Goal: Task Accomplishment & Management: Use online tool/utility

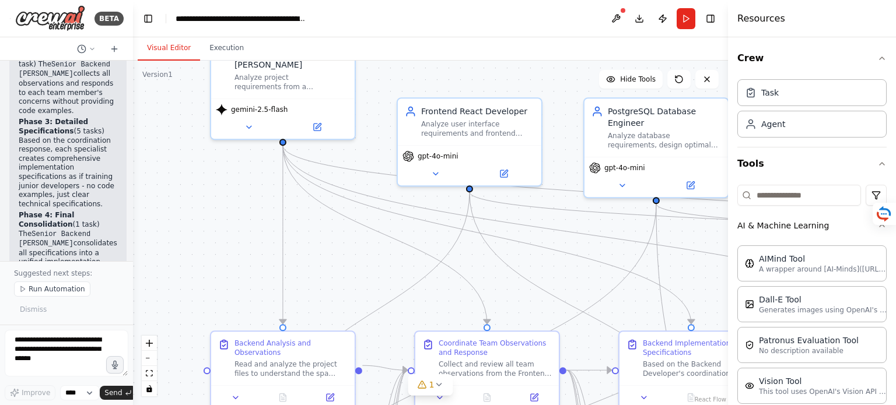
scroll to position [2628, 0]
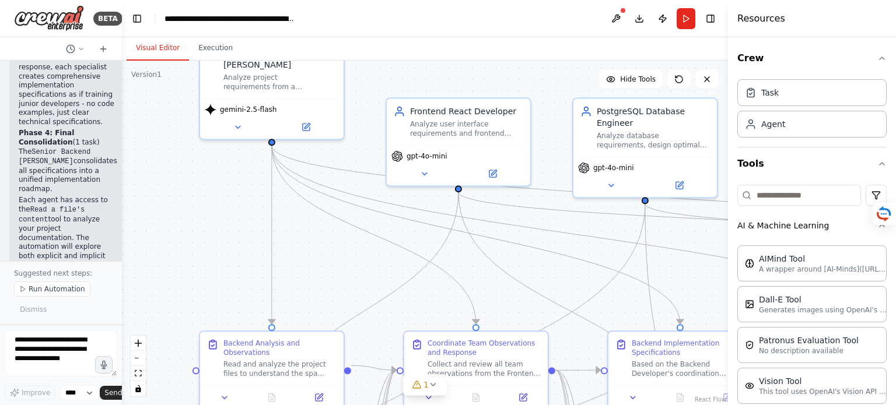
drag, startPoint x: 261, startPoint y: 142, endPoint x: 103, endPoint y: 158, distance: 158.3
click at [103, 158] on div "BETA Understand the functional and infrastructural requirements for developing …" at bounding box center [61, 202] width 122 height 405
click at [616, 15] on button at bounding box center [616, 18] width 19 height 21
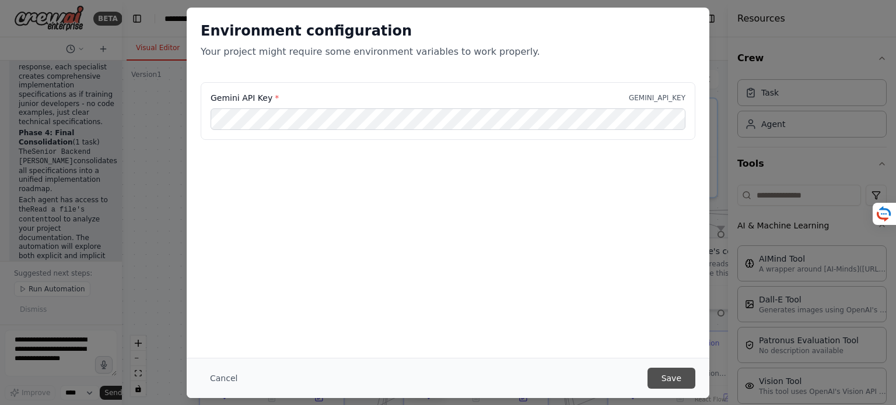
click at [676, 381] on button "Save" at bounding box center [672, 378] width 48 height 21
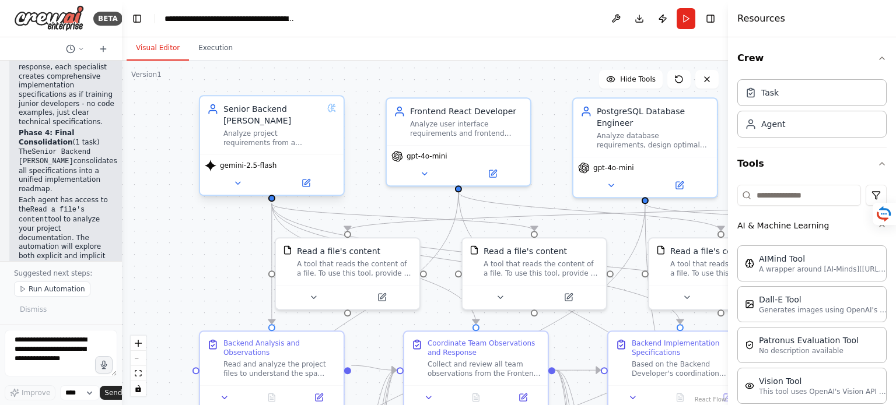
click at [279, 144] on div "Analyze project requirements from a backend perspective, coordinate team observ…" at bounding box center [272, 138] width 99 height 19
click at [237, 185] on icon at bounding box center [237, 183] width 9 height 9
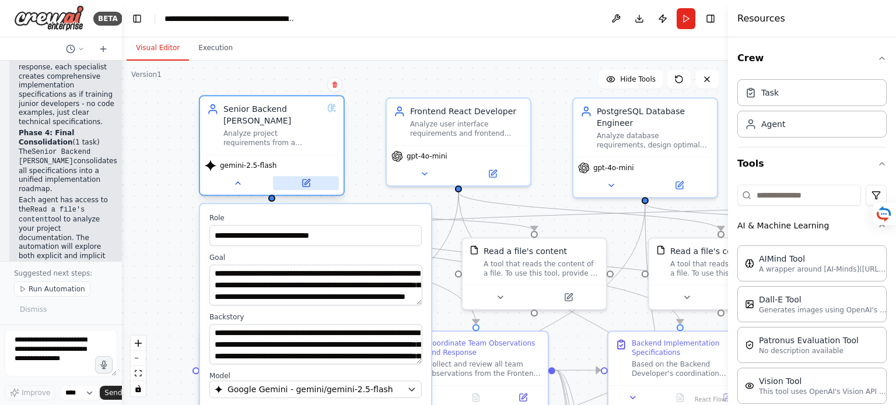
click at [312, 183] on button at bounding box center [306, 183] width 66 height 14
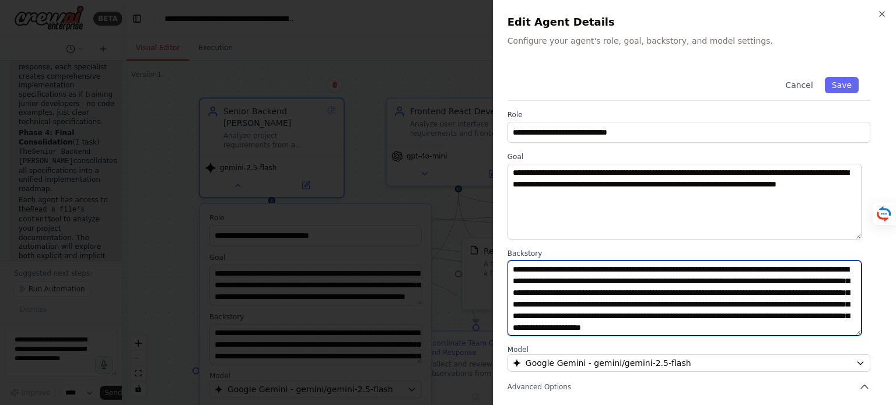
click at [687, 270] on textarea "**********" at bounding box center [685, 299] width 354 height 76
paste textarea "**********"
type textarea "**********"
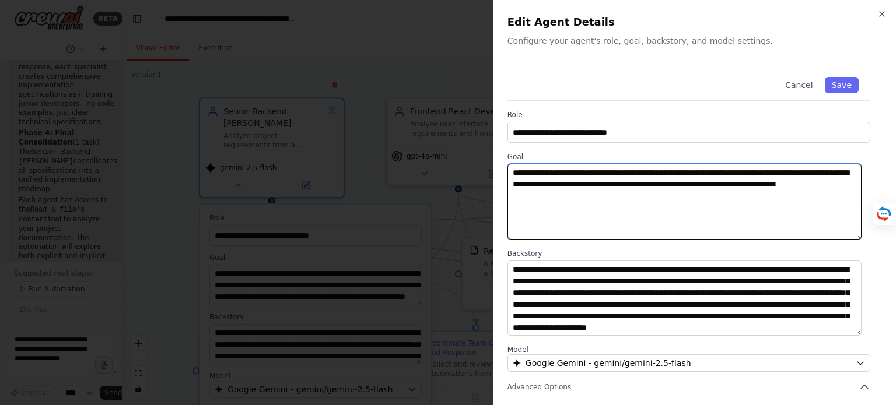
click at [675, 198] on textarea "**********" at bounding box center [685, 202] width 354 height 76
paste textarea "**********"
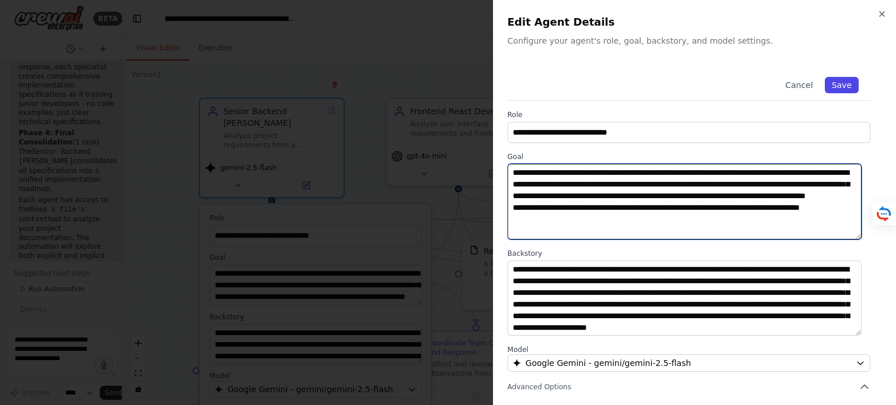
type textarea "**********"
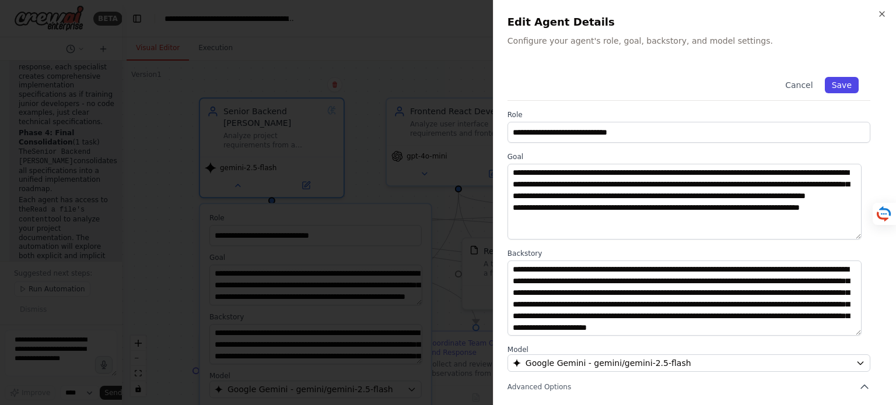
click at [837, 83] on button "Save" at bounding box center [842, 85] width 34 height 16
type textarea "**********"
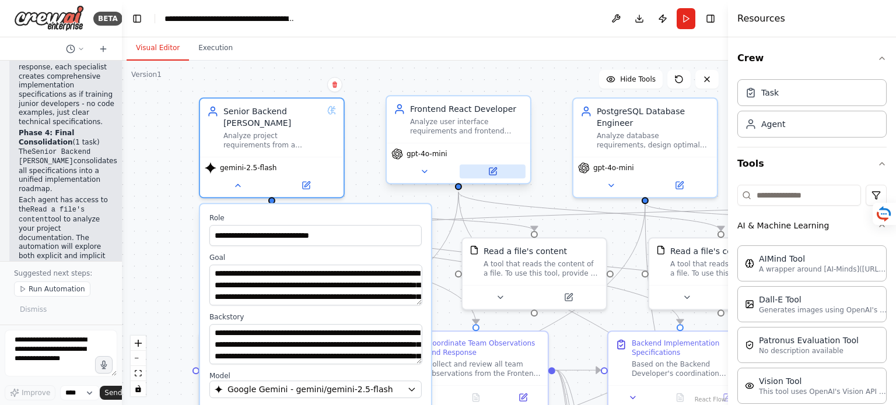
click at [496, 173] on icon at bounding box center [492, 171] width 7 height 7
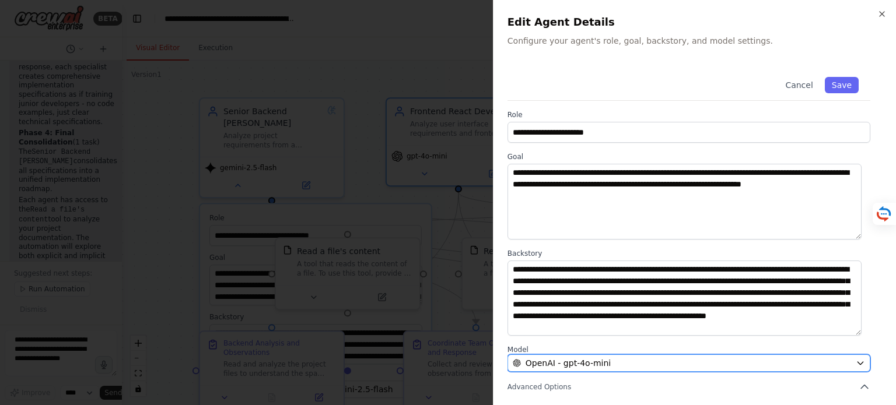
click at [858, 361] on button "OpenAI - gpt-4o-mini" at bounding box center [689, 364] width 363 height 18
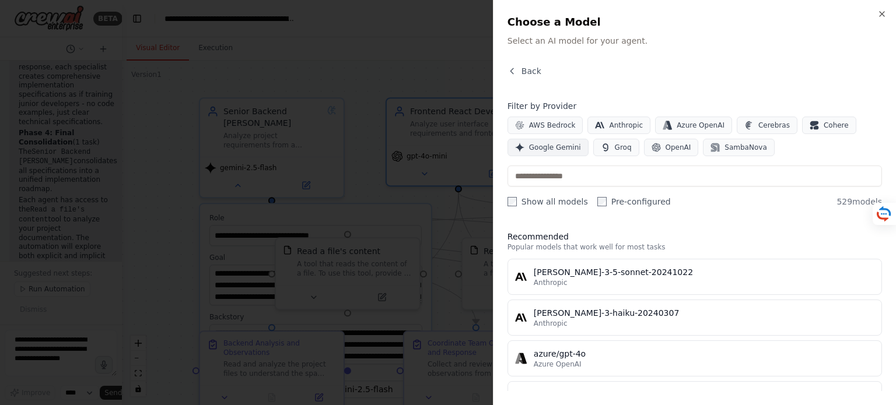
click at [542, 146] on span "Google Gemini" at bounding box center [555, 147] width 52 height 9
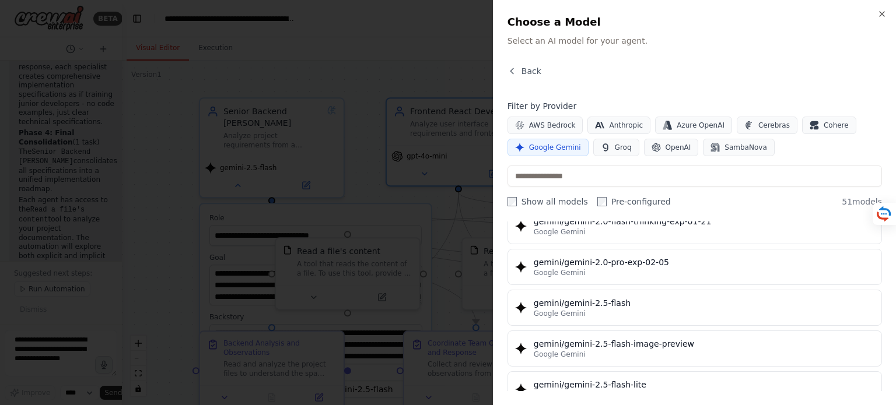
scroll to position [951, 0]
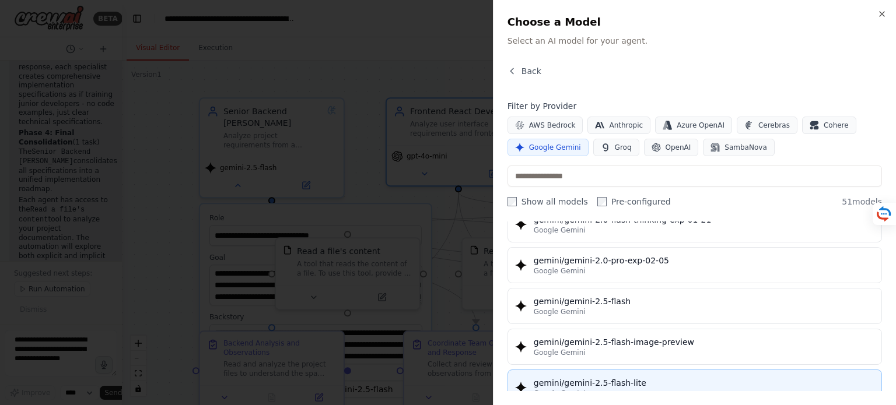
click at [611, 389] on div "Google Gemini" at bounding box center [704, 393] width 341 height 9
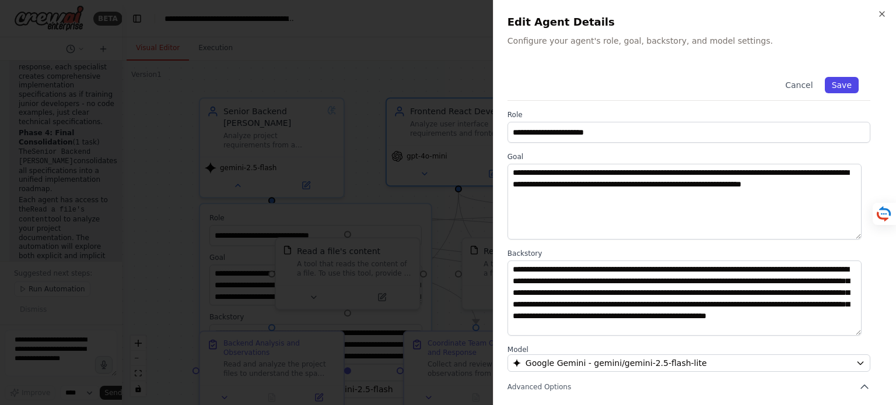
click at [835, 88] on button "Save" at bounding box center [842, 85] width 34 height 16
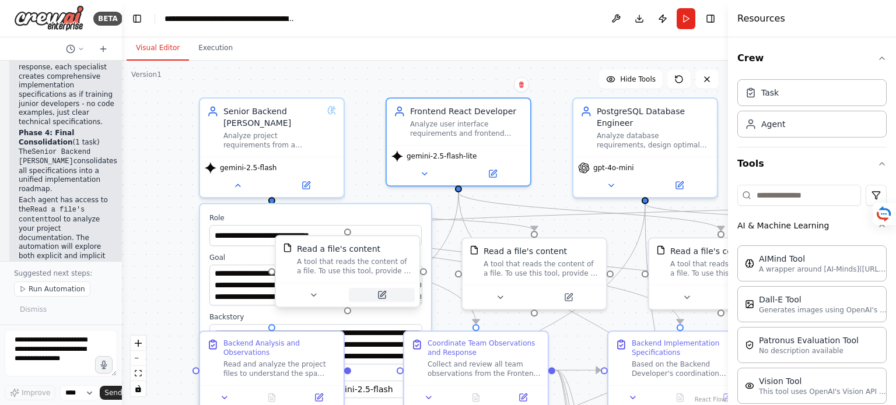
click at [382, 295] on icon at bounding box center [382, 294] width 5 height 5
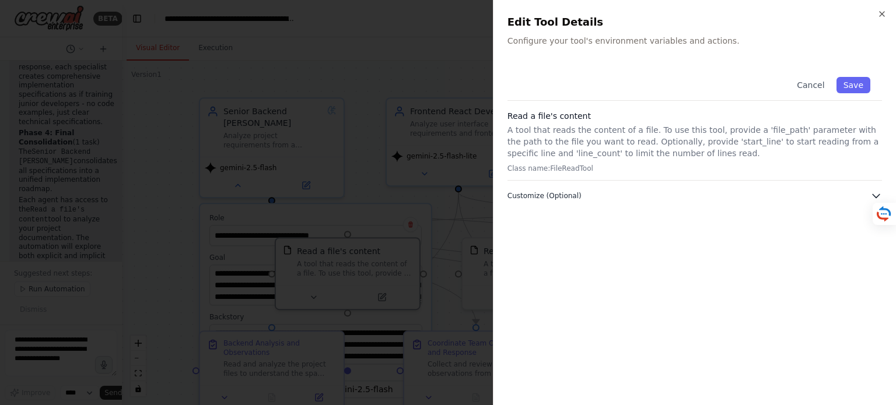
click at [560, 198] on span "Customize (Optional)" at bounding box center [545, 195] width 74 height 9
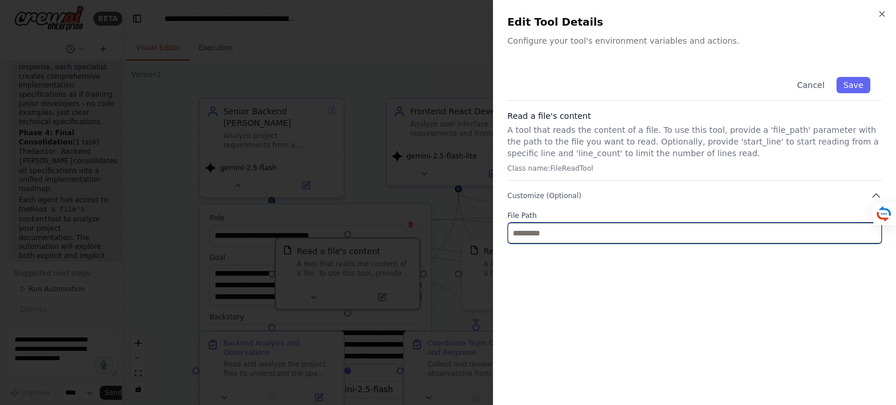
click at [582, 239] on input "text" at bounding box center [695, 233] width 375 height 21
paste input "**********"
type input "**********"
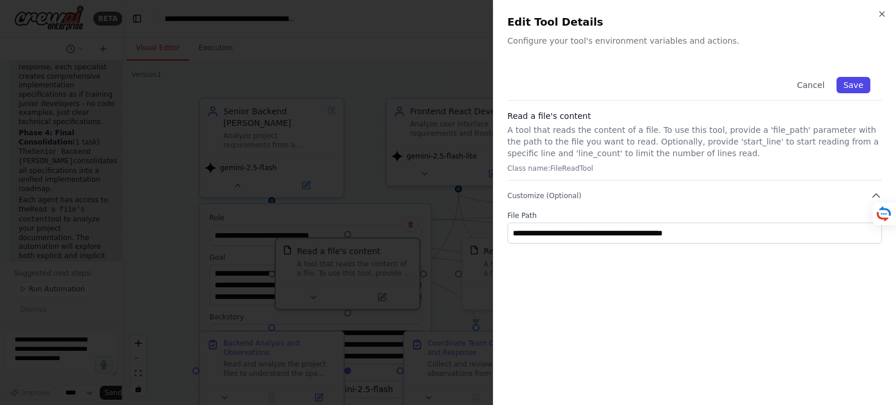
click at [856, 81] on button "Save" at bounding box center [854, 85] width 34 height 16
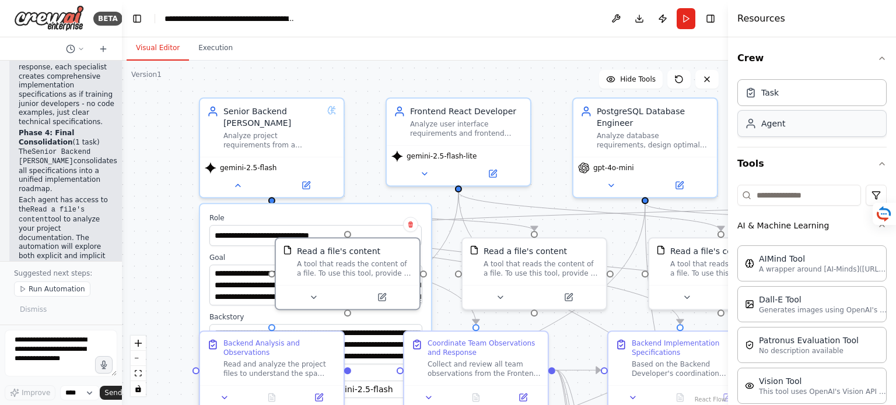
click at [788, 124] on div "Agent" at bounding box center [811, 123] width 149 height 27
click at [788, 136] on div "Agent" at bounding box center [811, 123] width 149 height 27
click at [681, 184] on icon at bounding box center [679, 183] width 7 height 7
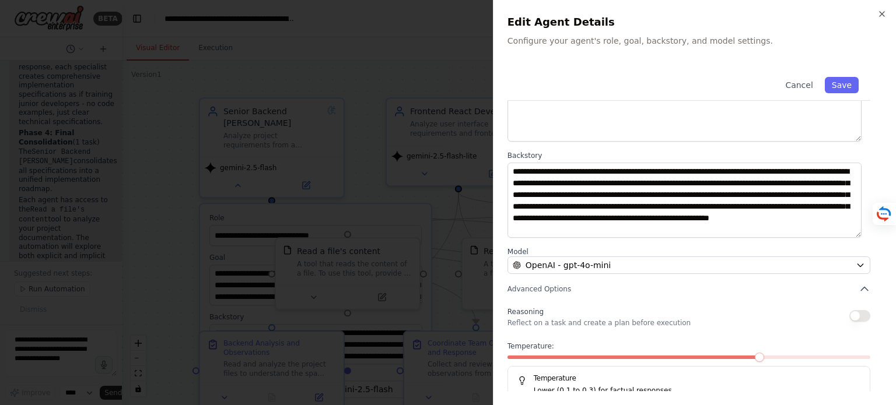
scroll to position [121, 0]
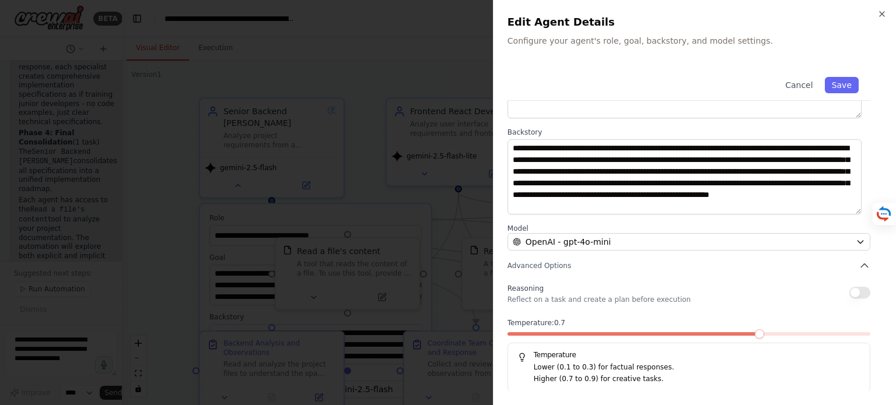
click at [755, 334] on span at bounding box center [759, 334] width 9 height 9
click at [723, 334] on span at bounding box center [724, 334] width 9 height 9
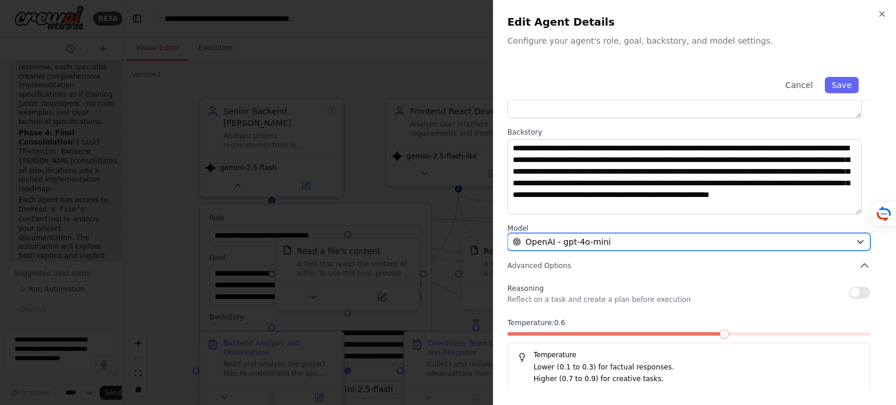
click at [584, 241] on span "OpenAI - gpt-4o-mini" at bounding box center [568, 242] width 85 height 12
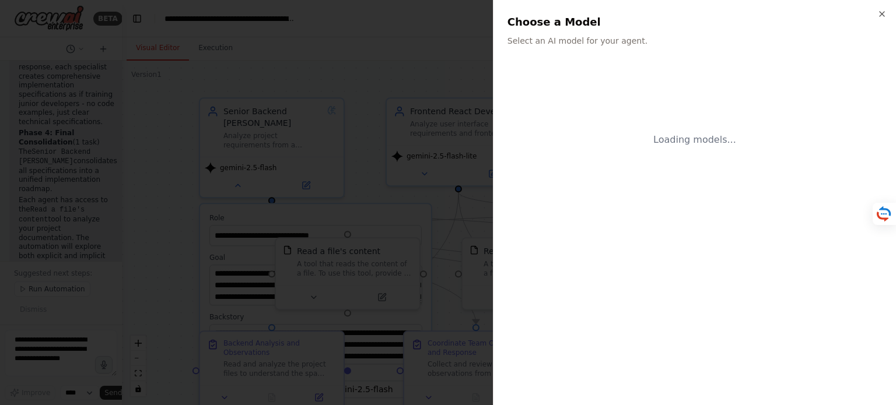
scroll to position [0, 0]
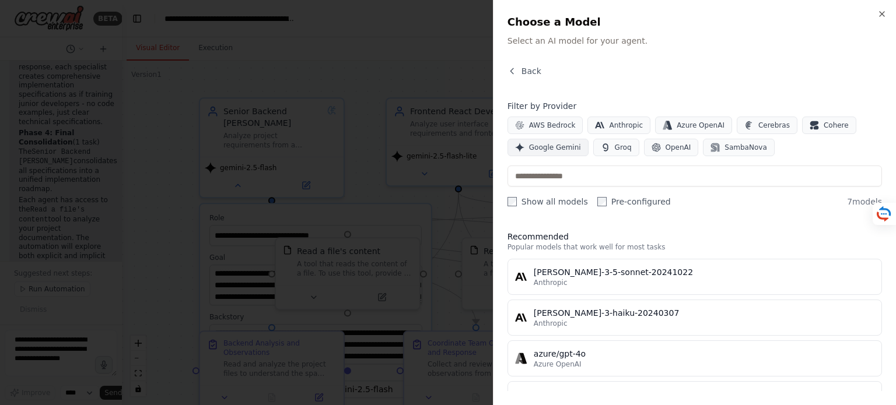
click at [550, 151] on span "Google Gemini" at bounding box center [555, 147] width 52 height 9
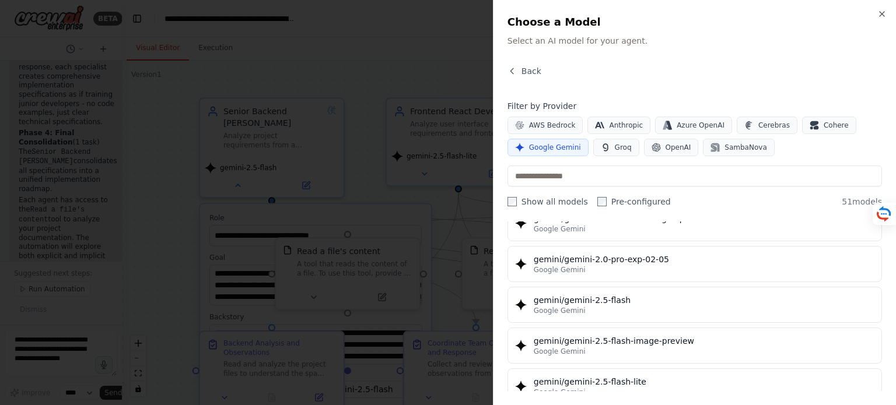
scroll to position [961, 0]
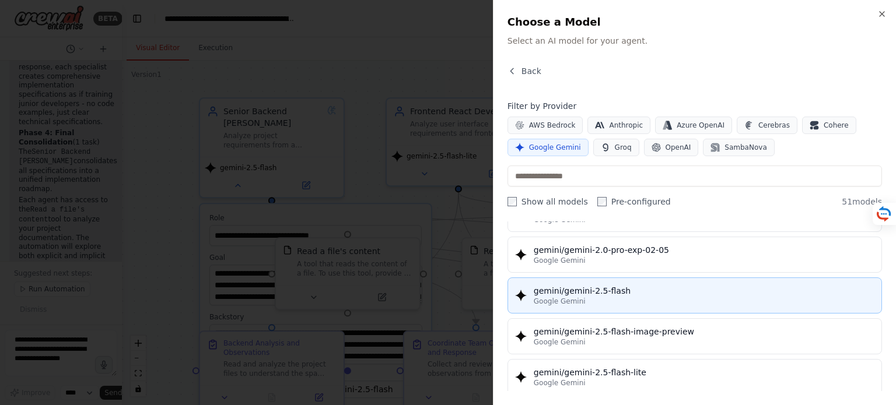
click at [554, 286] on div "gemini/gemini-2.5-flash" at bounding box center [704, 291] width 341 height 12
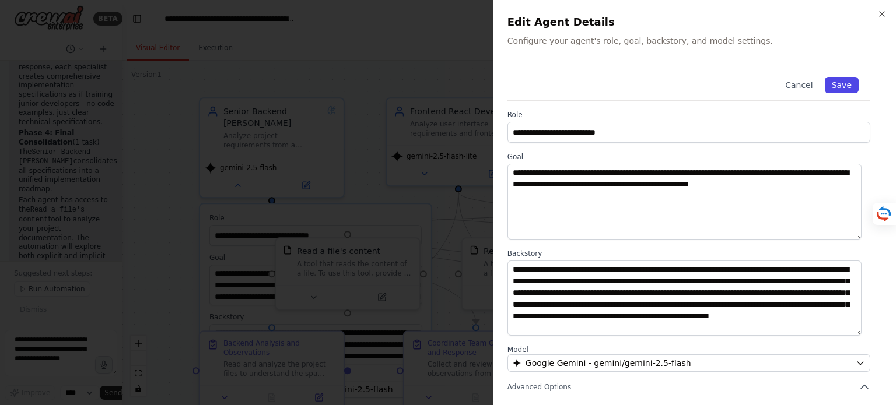
click at [838, 85] on button "Save" at bounding box center [842, 85] width 34 height 16
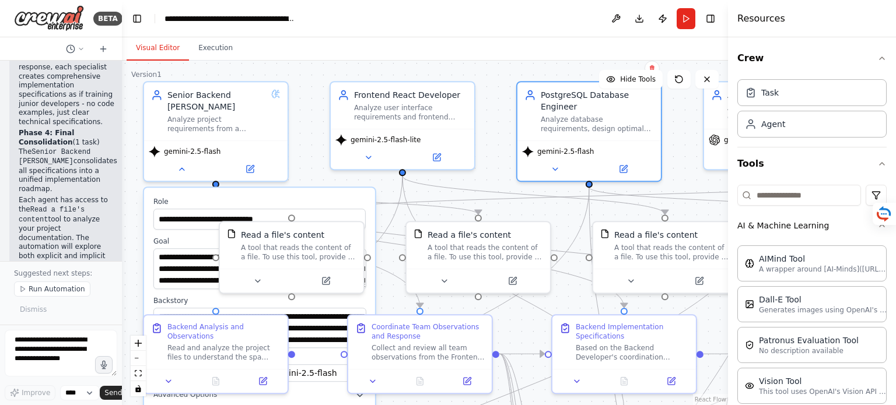
drag, startPoint x: 552, startPoint y: 125, endPoint x: 496, endPoint y: 109, distance: 58.3
click at [496, 109] on div ".deletable-edge-delete-btn { width: 20px; height: 20px; border: 0px solid #ffff…" at bounding box center [425, 233] width 606 height 345
click at [181, 182] on div ".deletable-edge-delete-btn { width: 20px; height: 20px; border: 0px solid #ffff…" at bounding box center [425, 233] width 606 height 345
click at [184, 170] on icon at bounding box center [181, 166] width 9 height 9
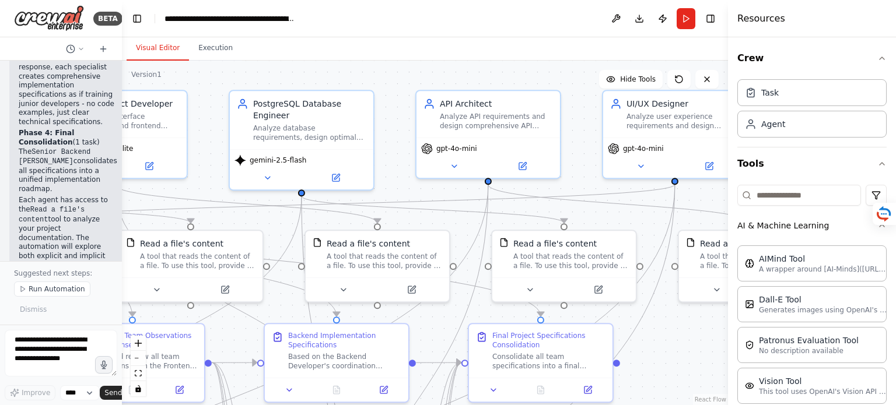
drag, startPoint x: 502, startPoint y: 88, endPoint x: 215, endPoint y: 96, distance: 287.7
click at [215, 96] on div ".deletable-edge-delete-btn { width: 20px; height: 20px; border: 0px solid #ffff…" at bounding box center [425, 233] width 606 height 345
click at [524, 163] on icon at bounding box center [522, 163] width 7 height 7
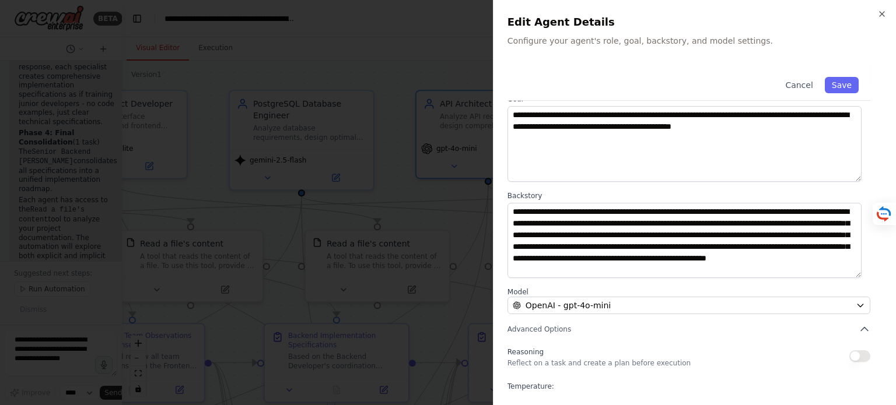
scroll to position [63, 0]
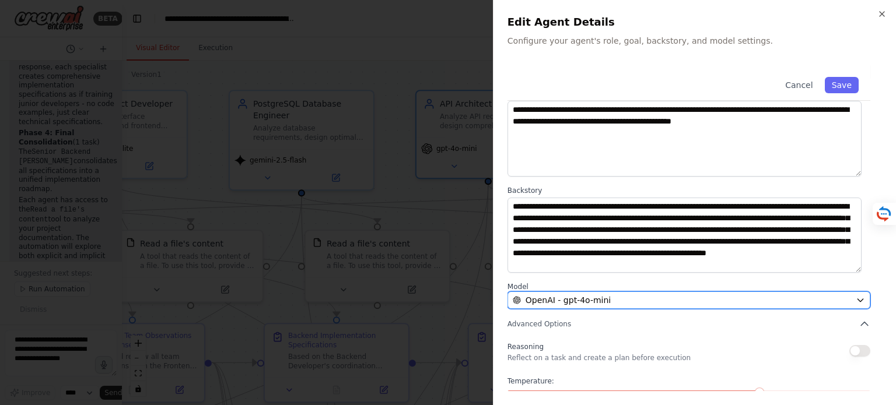
click at [856, 302] on icon "button" at bounding box center [860, 300] width 9 height 9
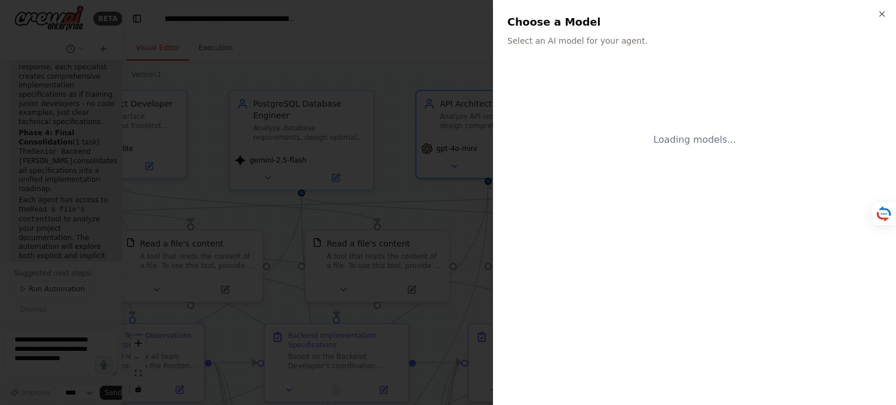
scroll to position [0, 0]
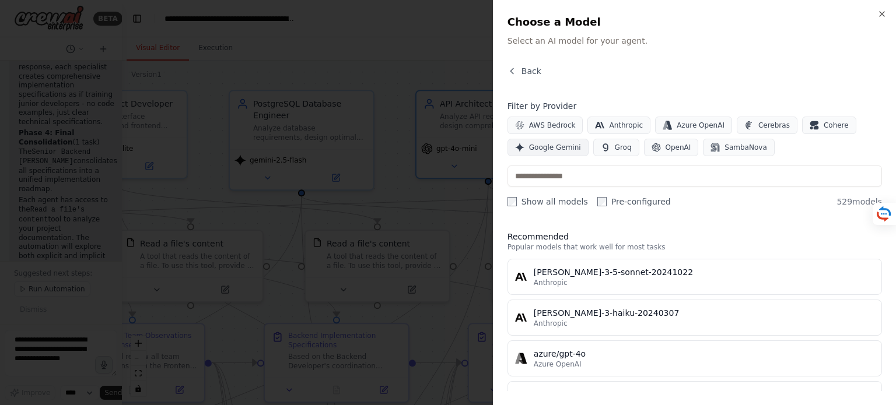
click at [561, 147] on span "Google Gemini" at bounding box center [555, 147] width 52 height 9
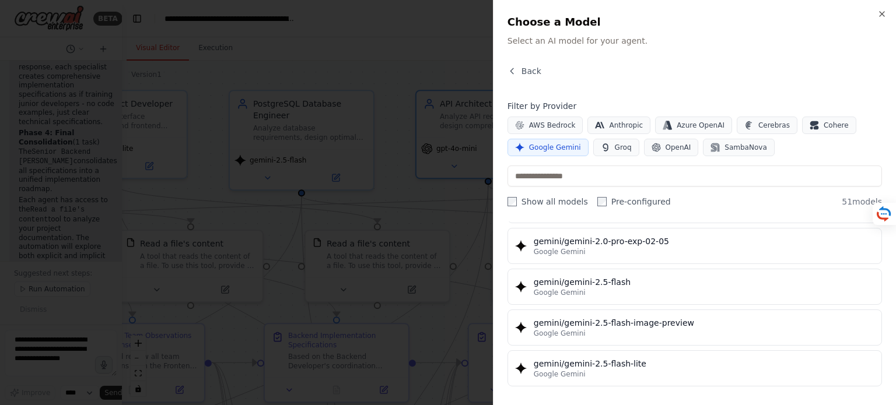
scroll to position [988, 0]
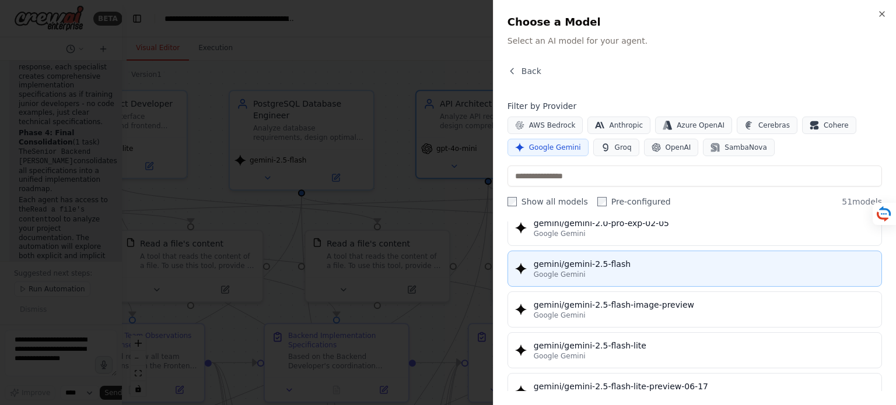
click at [568, 259] on div "gemini/gemini-2.5-flash" at bounding box center [704, 264] width 341 height 12
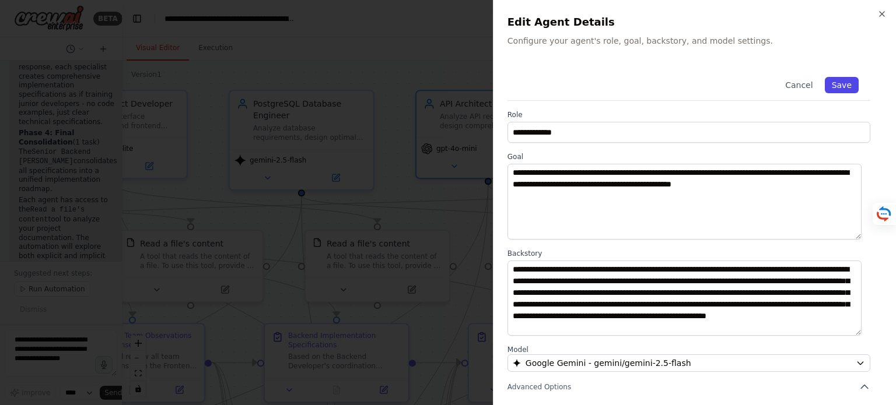
click at [832, 82] on button "Save" at bounding box center [842, 85] width 34 height 16
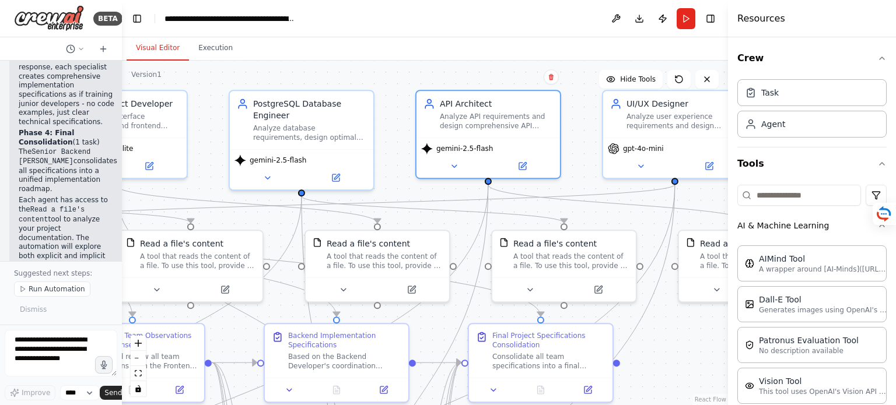
click at [590, 170] on div ".deletable-edge-delete-btn { width: 20px; height: 20px; border: 0px solid #ffff…" at bounding box center [425, 233] width 606 height 345
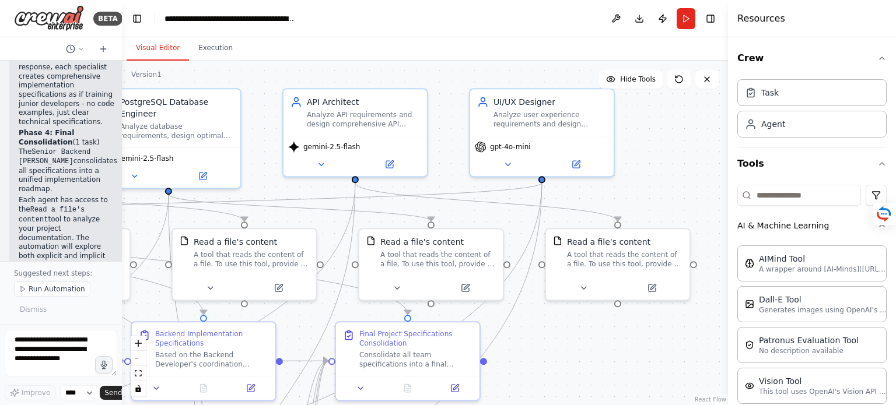
drag, startPoint x: 590, startPoint y: 170, endPoint x: 459, endPoint y: 168, distance: 130.7
click at [459, 168] on div ".deletable-edge-delete-btn { width: 20px; height: 20px; border: 0px solid #ffff…" at bounding box center [425, 233] width 606 height 345
click at [516, 162] on button at bounding box center [510, 162] width 66 height 14
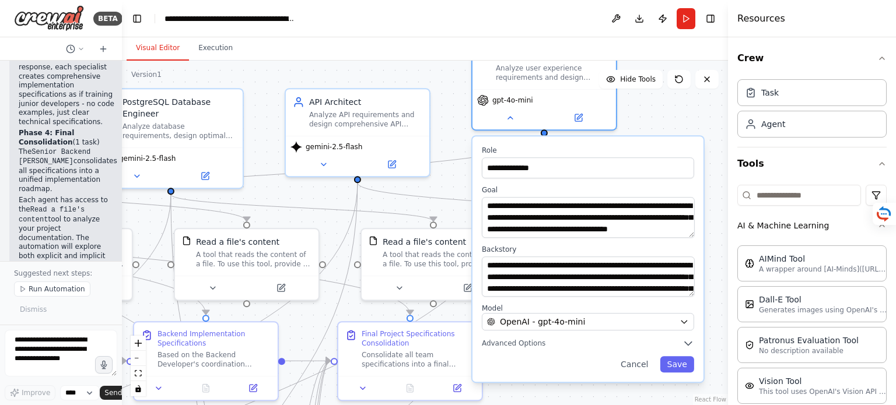
drag, startPoint x: 630, startPoint y: 188, endPoint x: 635, endPoint y: 142, distance: 46.3
click at [635, 142] on div "**********" at bounding box center [588, 260] width 231 height 246
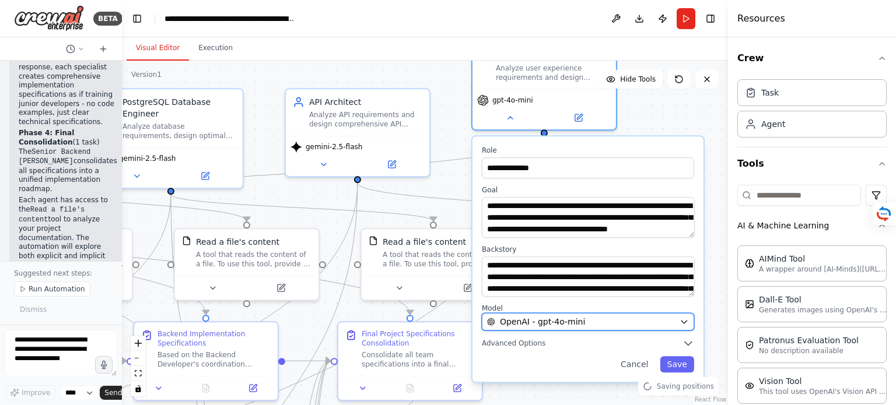
click at [686, 325] on icon "button" at bounding box center [684, 321] width 9 height 9
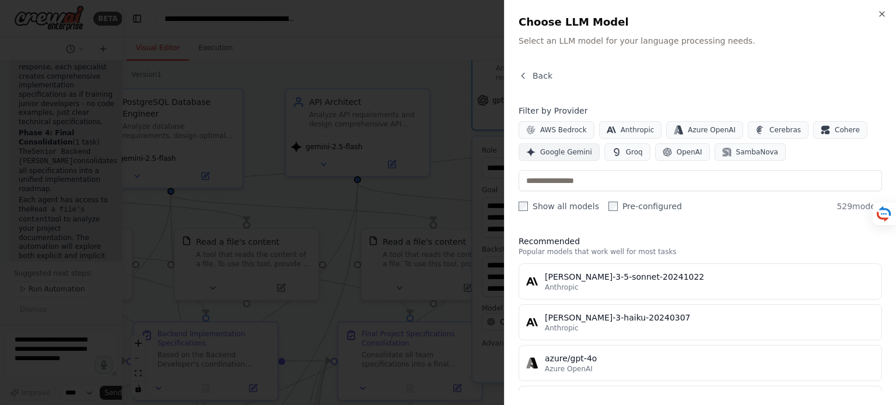
click at [565, 154] on span "Google Gemini" at bounding box center [566, 152] width 52 height 9
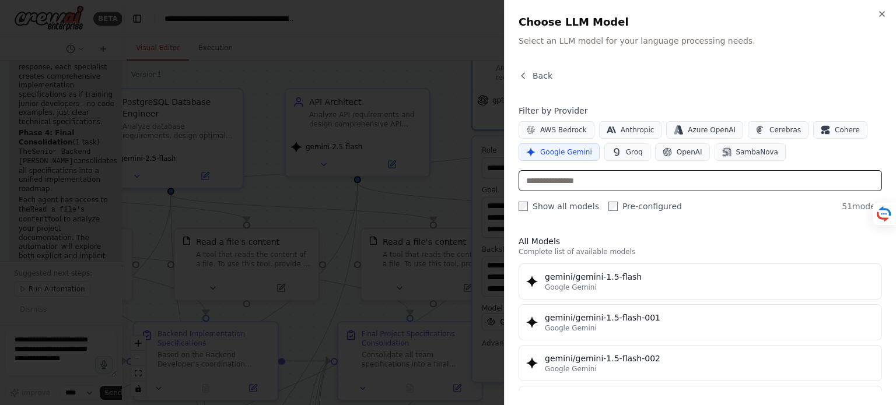
click at [586, 177] on input "text" at bounding box center [700, 180] width 363 height 21
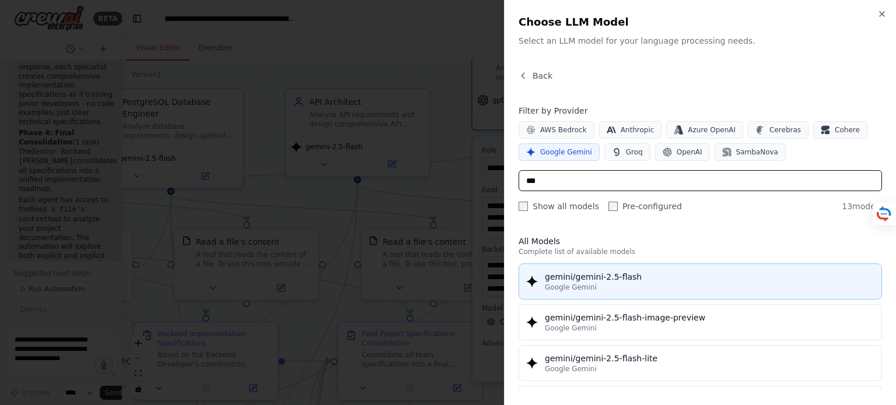
type input "***"
click at [595, 283] on div "Google Gemini" at bounding box center [710, 287] width 330 height 9
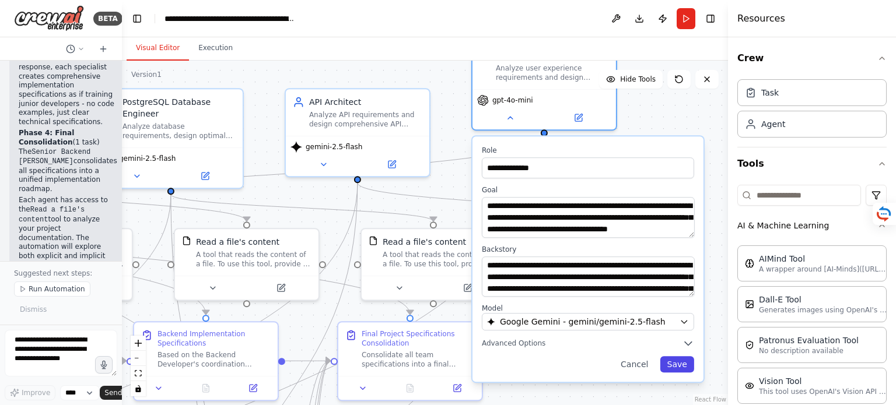
click at [681, 363] on button "Save" at bounding box center [677, 364] width 34 height 16
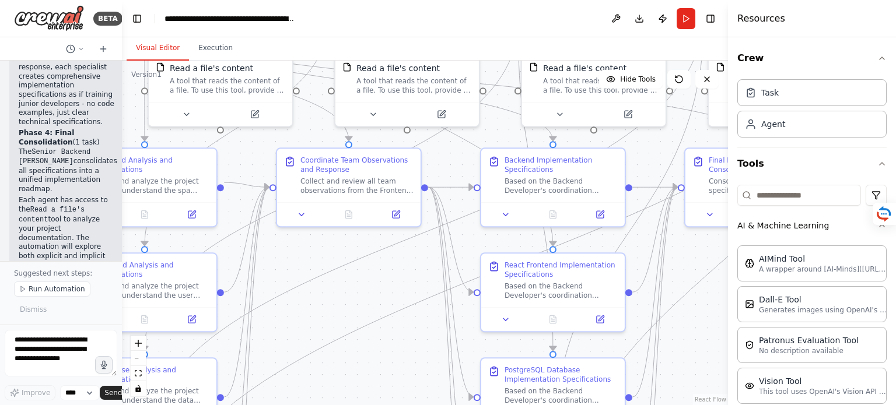
drag, startPoint x: 548, startPoint y: 314, endPoint x: 895, endPoint y: 140, distance: 388.2
click at [895, 140] on div "BETA Understand the functional and infrastructural requirements for developing …" at bounding box center [448, 202] width 896 height 405
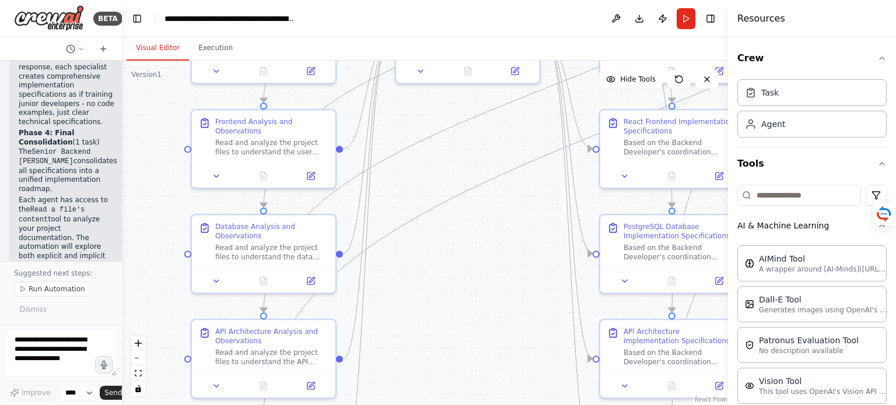
drag, startPoint x: 300, startPoint y: 236, endPoint x: 419, endPoint y: 93, distance: 186.4
click at [419, 93] on div ".deletable-edge-delete-btn { width: 20px; height: 20px; border: 0px solid #ffff…" at bounding box center [425, 233] width 606 height 345
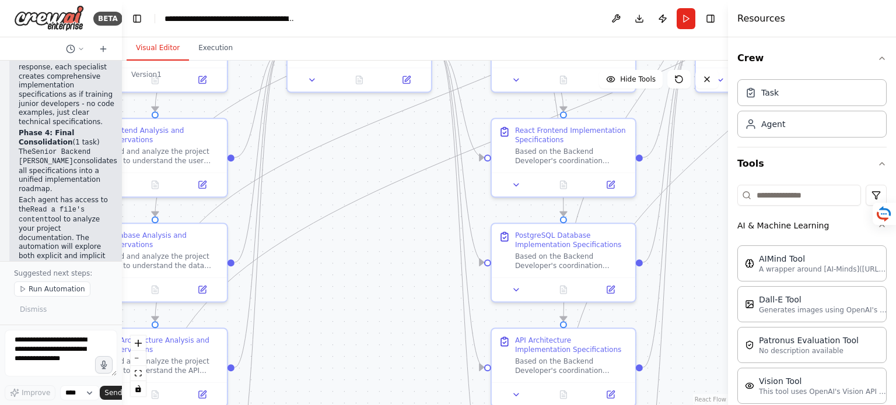
drag, startPoint x: 451, startPoint y: 282, endPoint x: 342, endPoint y: 291, distance: 108.9
click at [342, 291] on div ".deletable-edge-delete-btn { width: 20px; height: 20px; border: 0px solid #ffff…" at bounding box center [425, 233] width 606 height 345
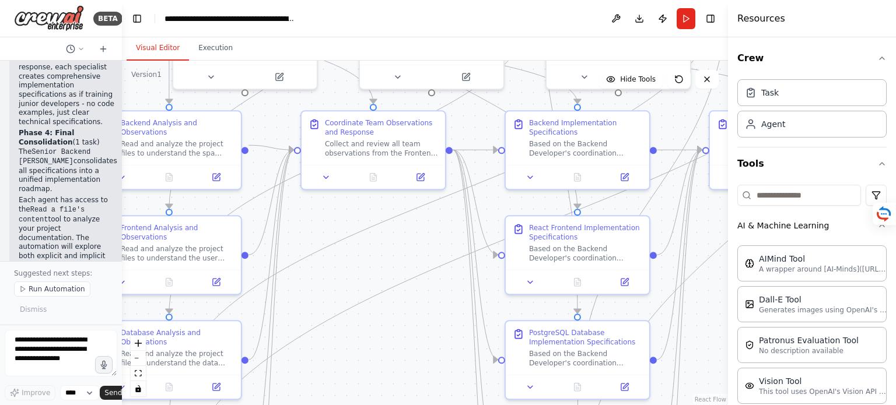
drag, startPoint x: 394, startPoint y: 257, endPoint x: 408, endPoint y: 355, distance: 98.4
click at [408, 355] on div ".deletable-edge-delete-btn { width: 20px; height: 20px; border: 0px solid #ffff…" at bounding box center [425, 233] width 606 height 345
click at [218, 53] on button "Execution" at bounding box center [215, 48] width 53 height 25
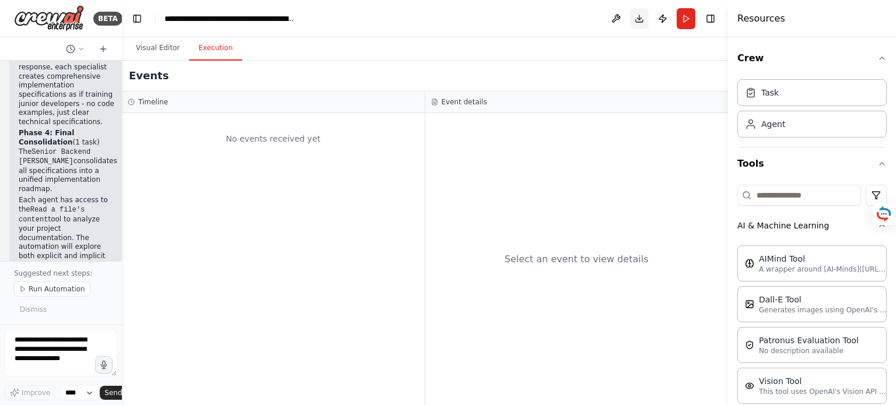
click at [638, 13] on button "Download" at bounding box center [639, 18] width 19 height 21
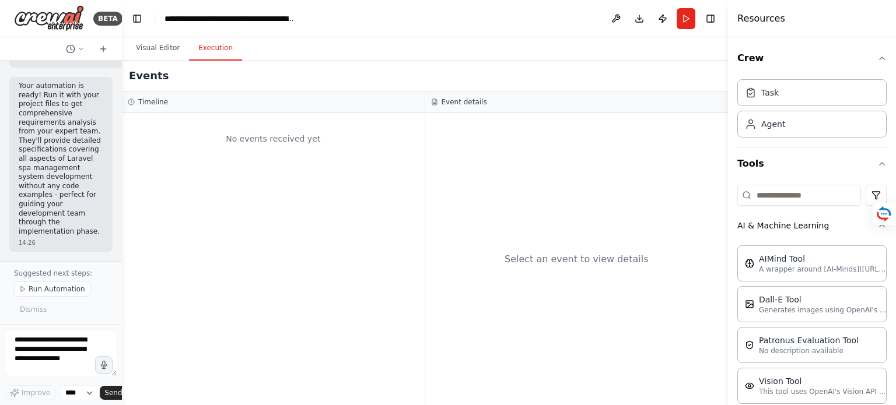
drag, startPoint x: 663, startPoint y: 18, endPoint x: 621, endPoint y: 137, distance: 126.0
click at [621, 137] on div "Select an event to view details" at bounding box center [576, 259] width 303 height 292
click at [808, 259] on div "AIMind Tool" at bounding box center [823, 259] width 128 height 12
click at [814, 267] on p "A wrapper around [AI-Minds]([URL][DOMAIN_NAME]). Useful for when you need answe…" at bounding box center [823, 268] width 128 height 9
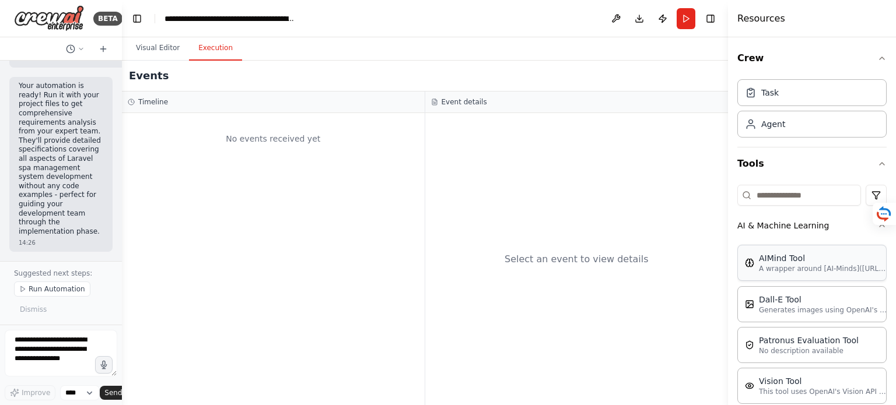
click at [814, 267] on p "A wrapper around [AI-Minds]([URL][DOMAIN_NAME]). Useful for when you need answe…" at bounding box center [823, 268] width 128 height 9
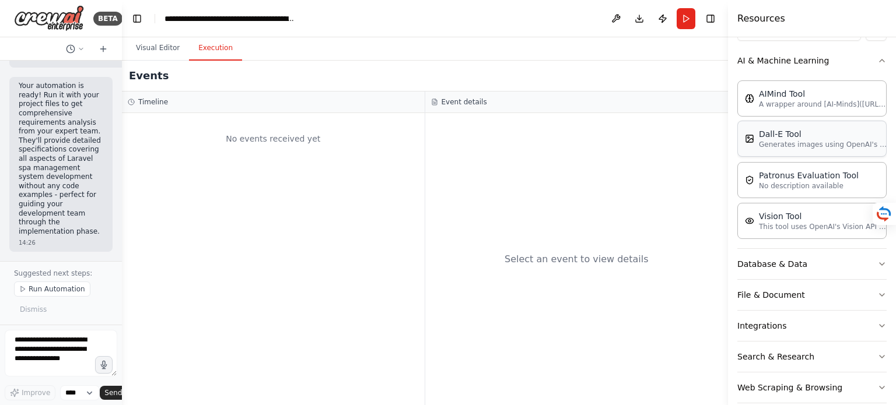
scroll to position [166, 0]
click at [877, 290] on icon "button" at bounding box center [881, 294] width 9 height 9
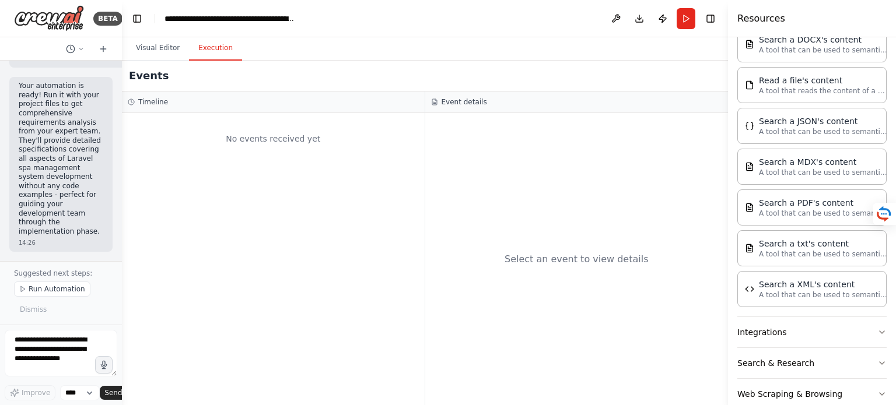
scroll to position [513, 0]
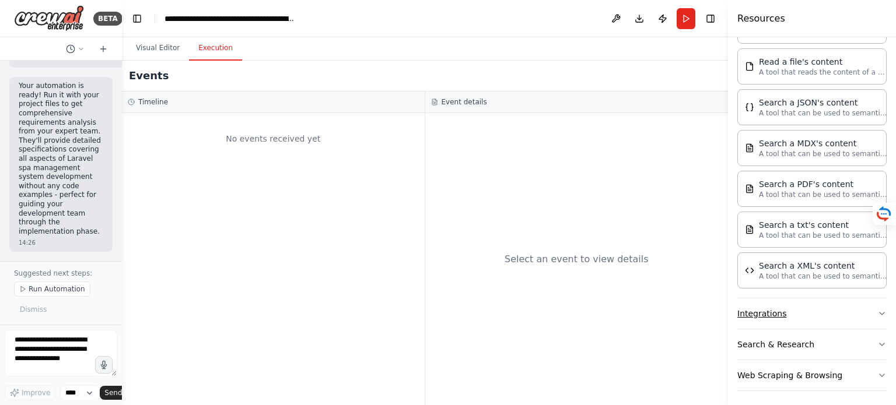
click at [877, 310] on icon "button" at bounding box center [881, 313] width 9 height 9
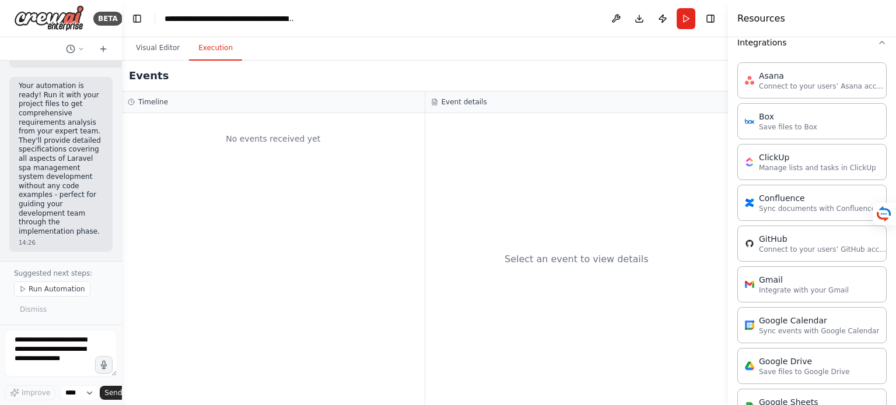
scroll to position [621, 0]
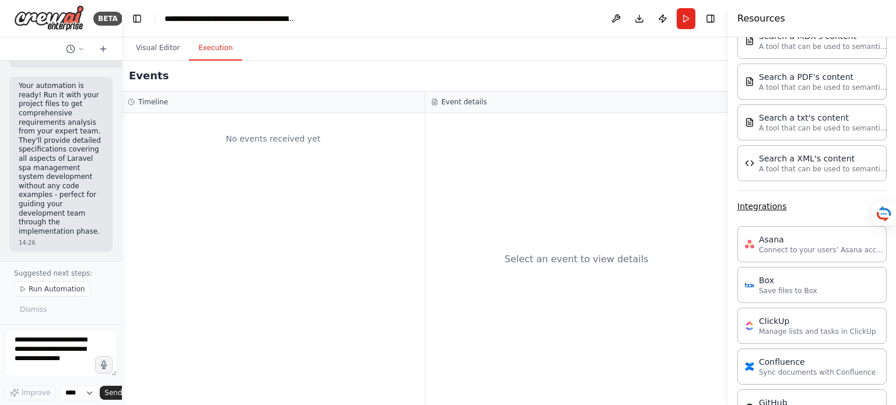
click at [877, 202] on icon "button" at bounding box center [881, 206] width 9 height 9
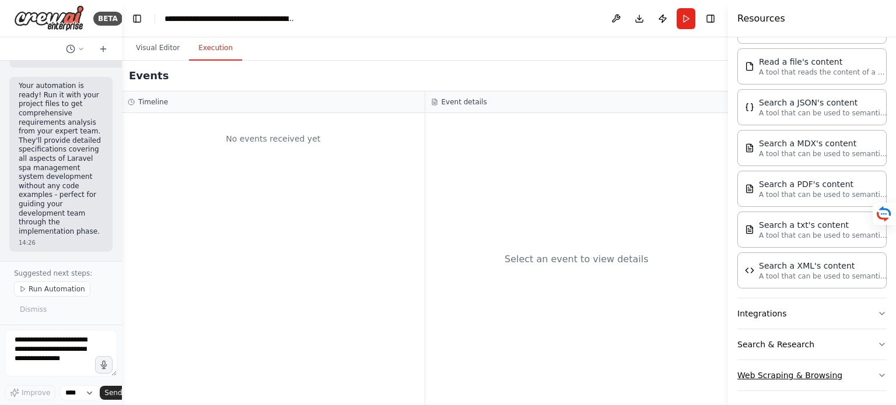
click at [877, 371] on icon "button" at bounding box center [881, 375] width 9 height 9
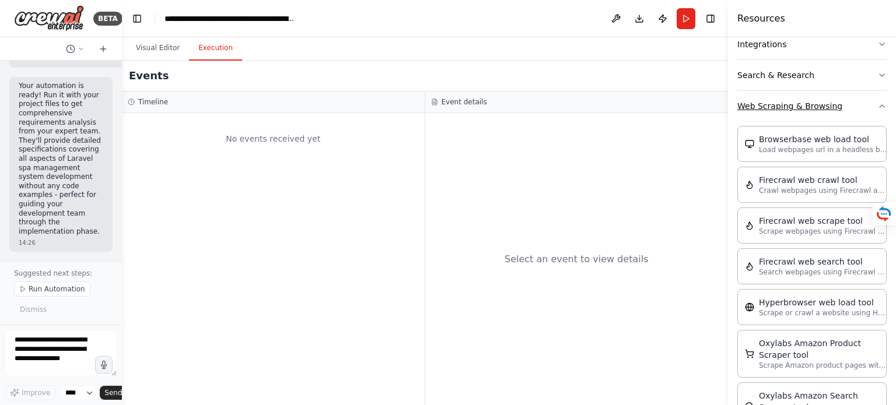
scroll to position [784, 0]
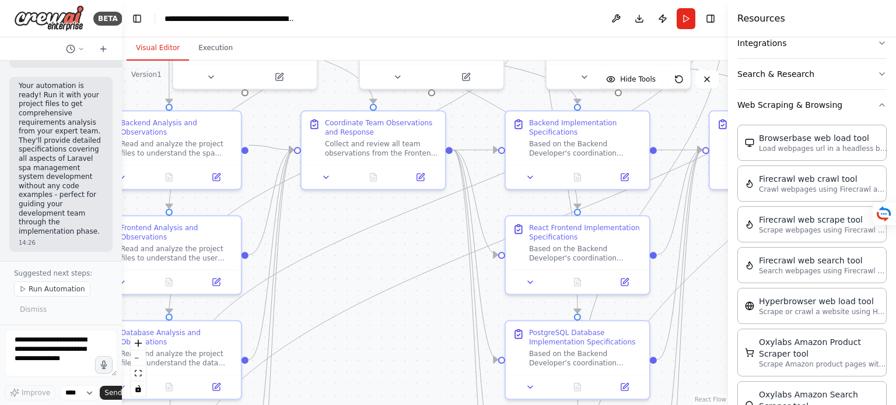
click at [155, 51] on button "Visual Editor" at bounding box center [158, 48] width 62 height 25
click at [79, 48] on icon at bounding box center [81, 49] width 7 height 7
click at [712, 22] on button "Toggle Right Sidebar" at bounding box center [710, 19] width 16 height 16
